Goal: Communication & Community: Answer question/provide support

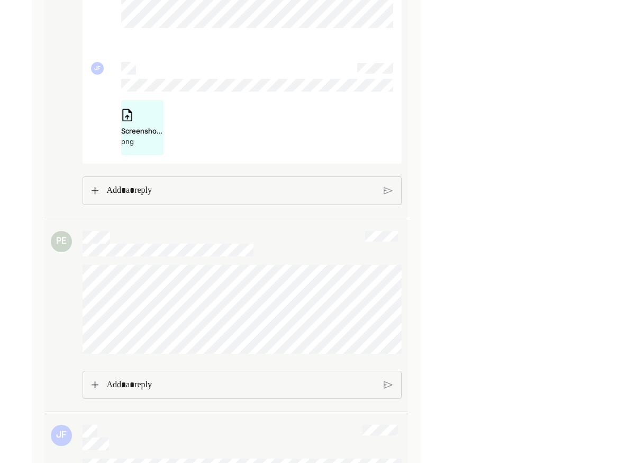
scroll to position [1579, 0]
click at [136, 202] on div "Rich Text Editor. Editing area: main" at bounding box center [241, 195] width 280 height 28
click at [171, 201] on p "Rich Text Editor. Editing area: main" at bounding box center [241, 194] width 270 height 14
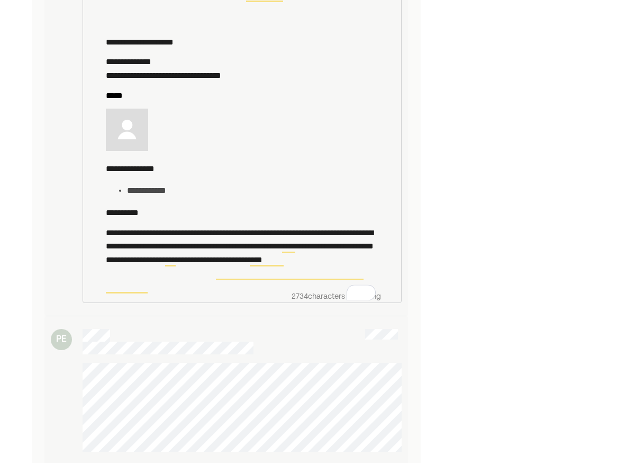
scroll to position [2715, 0]
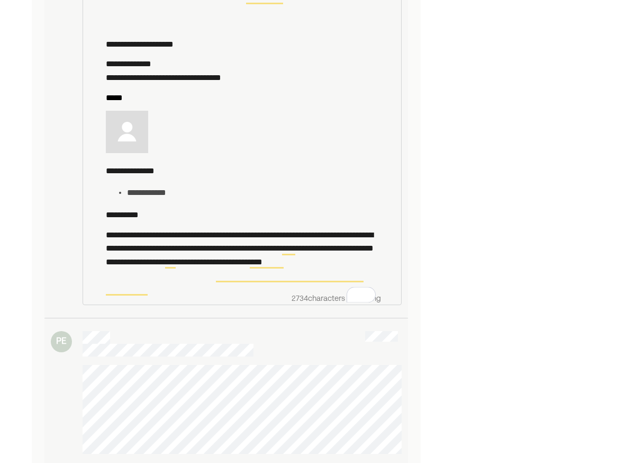
click at [329, 156] on p "Rich Text Editor. Editing area: main" at bounding box center [241, 134] width 270 height 47
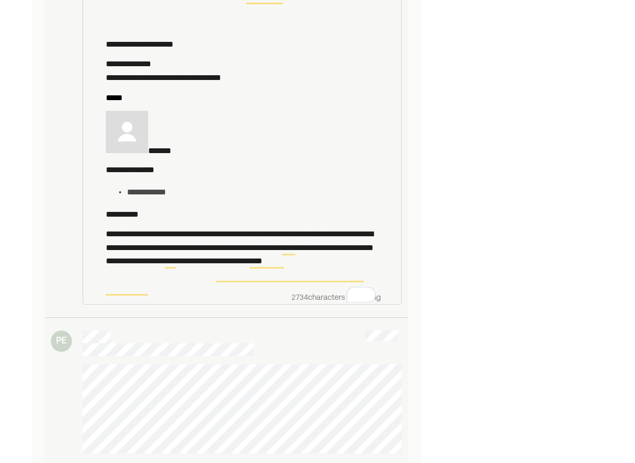
click at [229, 151] on p "*******" at bounding box center [241, 134] width 270 height 46
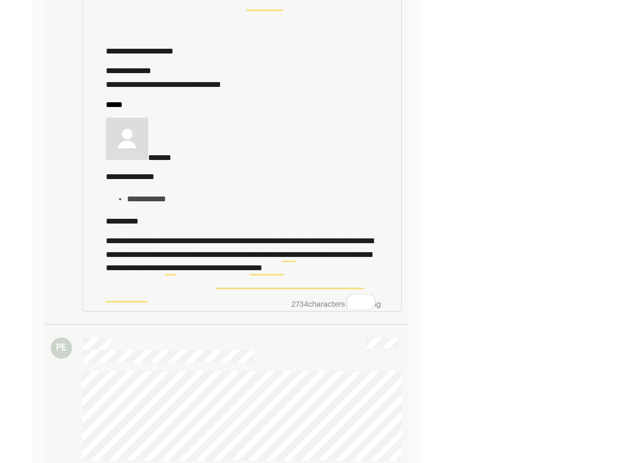
scroll to position [2708, 0]
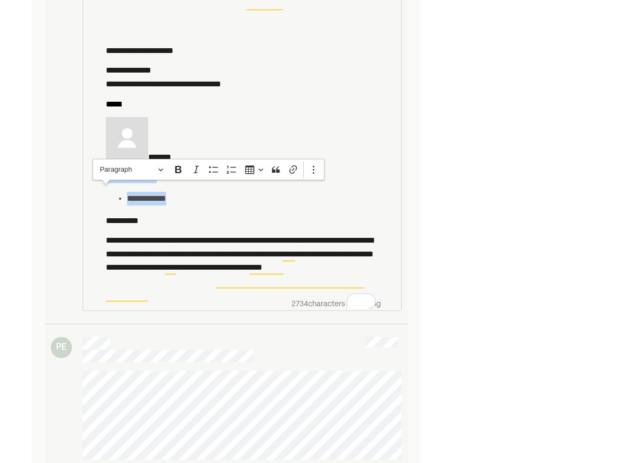
drag, startPoint x: 189, startPoint y: 213, endPoint x: 107, endPoint y: 192, distance: 84.9
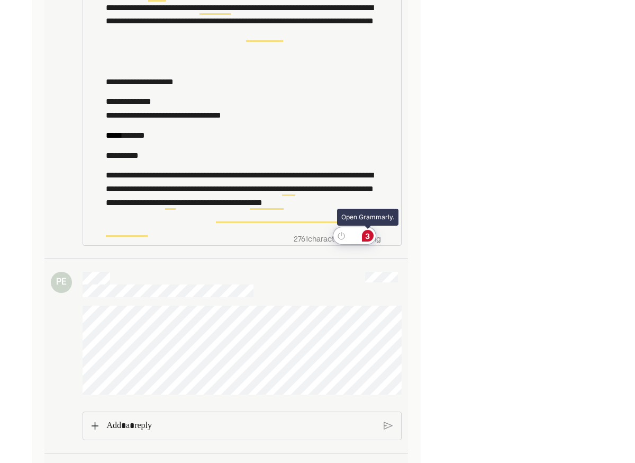
scroll to position [2678, 0]
drag, startPoint x: 368, startPoint y: 235, endPoint x: 396, endPoint y: 214, distance: 34.8
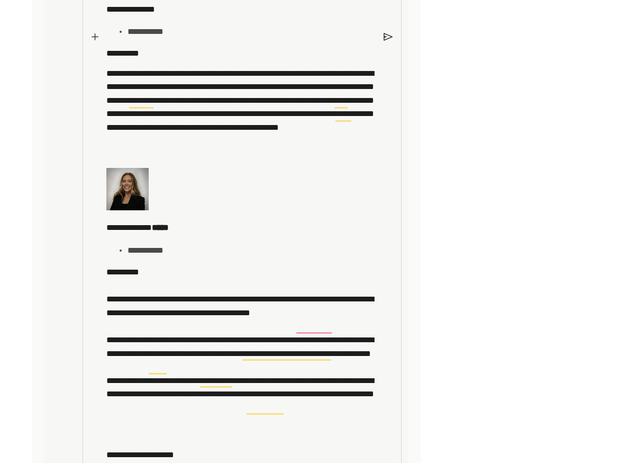
scroll to position [2304, 0]
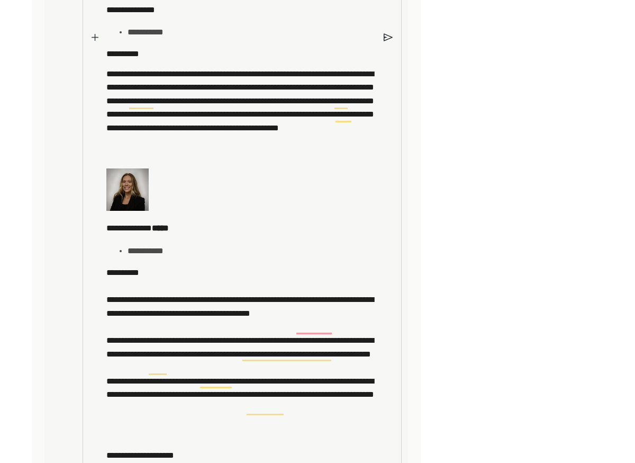
click at [386, 42] on img at bounding box center [388, 38] width 9 height 10
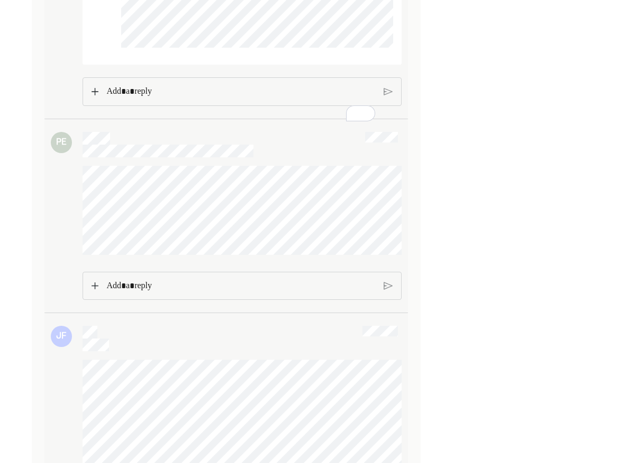
scroll to position [2838, 0]
click at [127, 99] on p "Rich Text Editor. Editing area: main" at bounding box center [240, 92] width 268 height 14
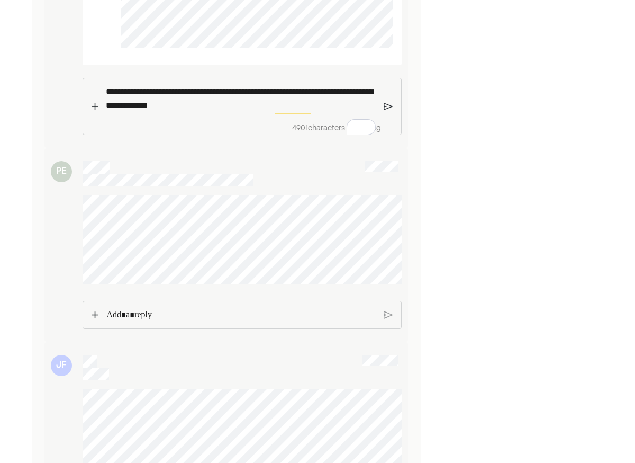
click at [390, 111] on img at bounding box center [388, 107] width 9 height 10
